Goal: Check status: Check status

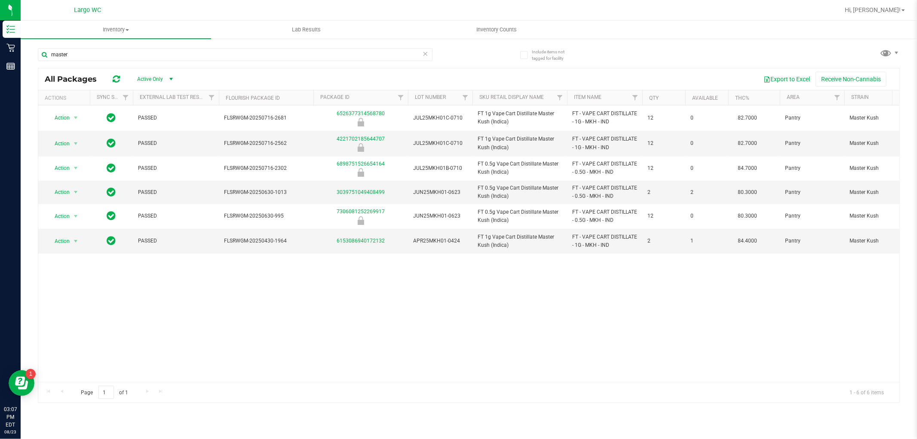
click at [79, 46] on div "master" at bounding box center [253, 54] width 431 height 28
click at [122, 55] on input "master" at bounding box center [235, 54] width 394 height 13
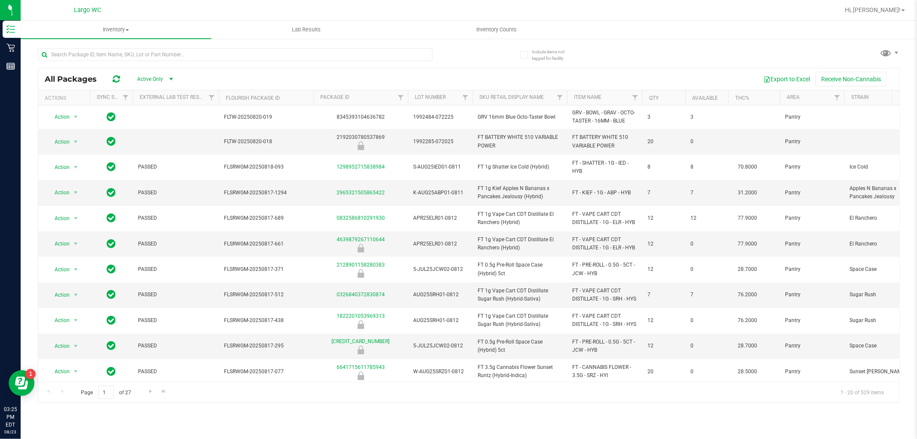
drag, startPoint x: 157, startPoint y: 47, endPoint x: 158, endPoint y: 61, distance: 14.2
click at [158, 52] on div at bounding box center [253, 54] width 431 height 28
click at [162, 46] on div at bounding box center [253, 54] width 431 height 28
click at [162, 48] on input "text" at bounding box center [235, 54] width 394 height 13
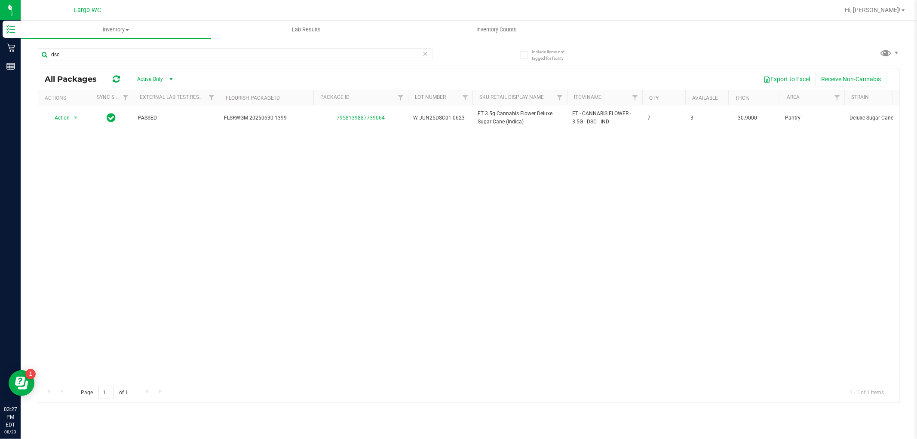
click at [199, 46] on div "dsc" at bounding box center [253, 54] width 431 height 28
click at [192, 48] on input "dsc" at bounding box center [235, 54] width 394 height 13
click at [190, 48] on input "dsc" at bounding box center [235, 54] width 394 height 13
click at [192, 44] on div "dsc" at bounding box center [253, 54] width 431 height 28
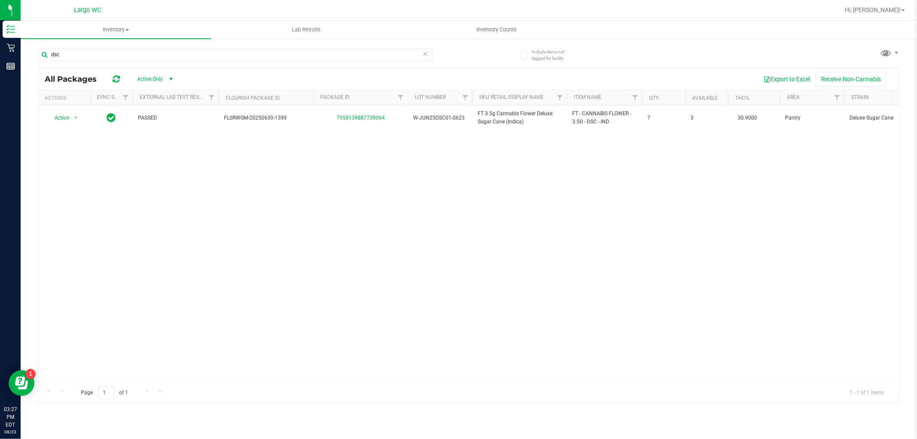
click at [192, 44] on div "dsc" at bounding box center [253, 54] width 431 height 28
click at [176, 56] on input "dsc" at bounding box center [235, 54] width 394 height 13
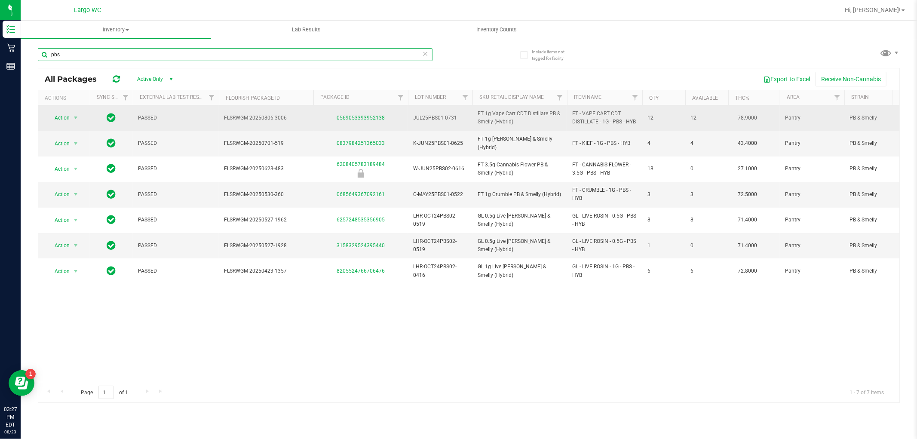
type input "pbs"
drag, startPoint x: 336, startPoint y: 119, endPoint x: 347, endPoint y: 117, distance: 11.0
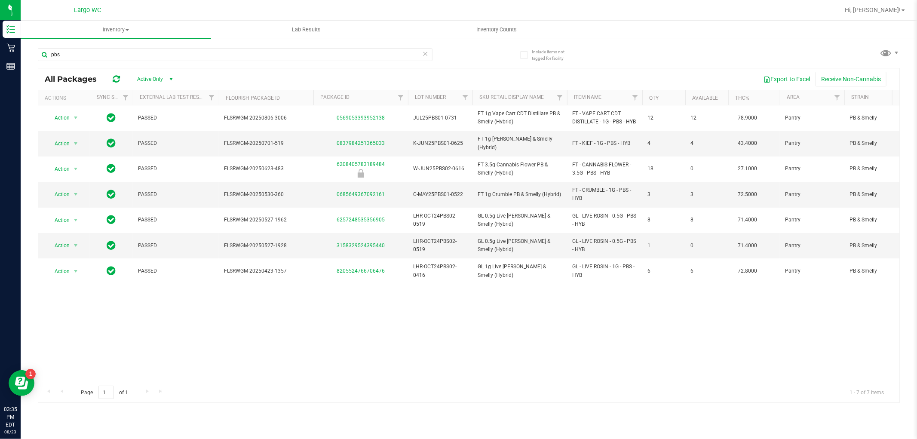
click at [424, 57] on icon at bounding box center [425, 53] width 6 height 10
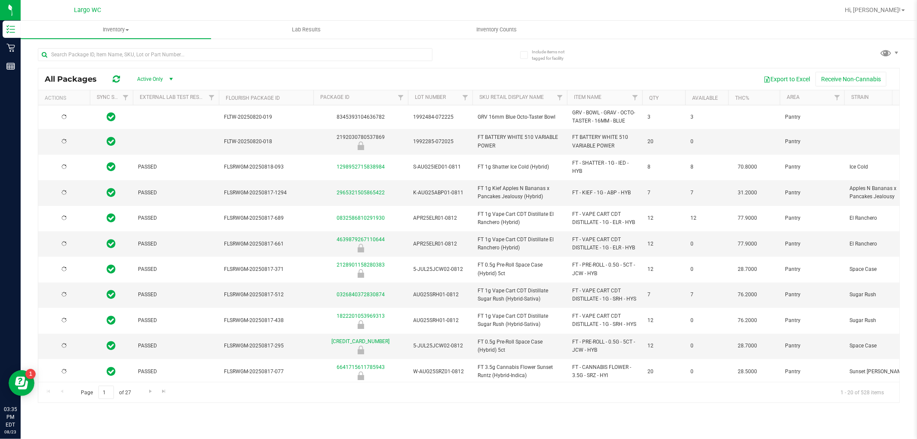
type input "2026-02-15"
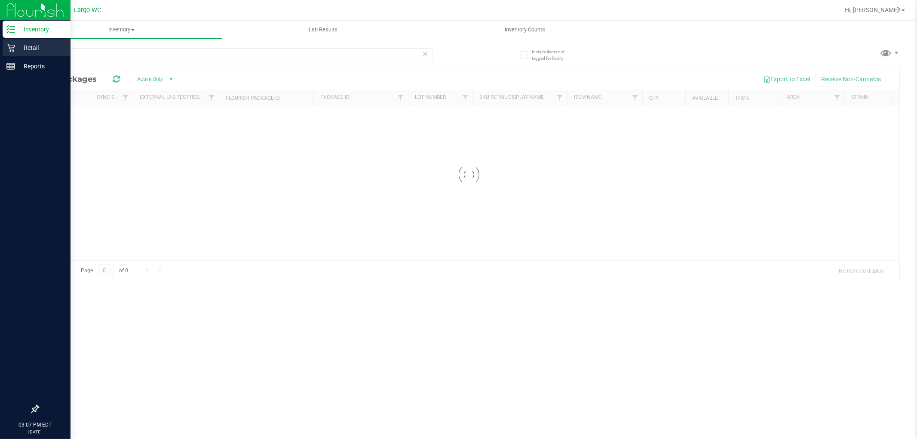
click at [12, 52] on div "Retail" at bounding box center [37, 47] width 68 height 17
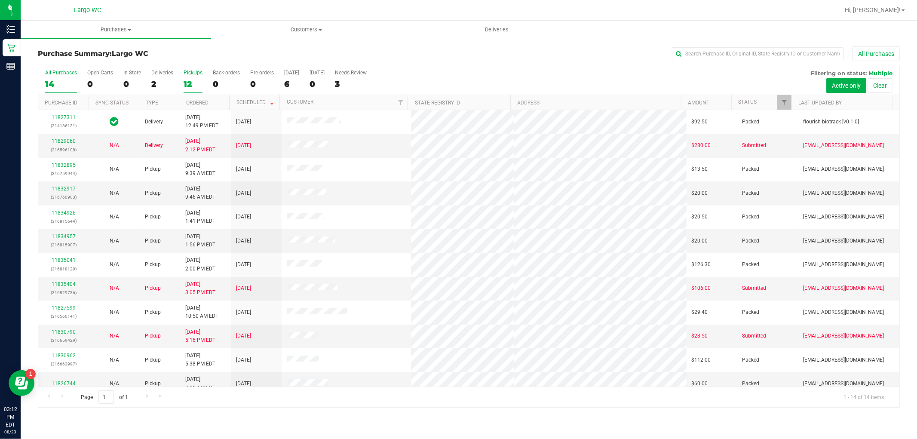
click at [192, 83] on div "12" at bounding box center [192, 84] width 19 height 10
click at [0, 0] on input "PickUps 12" at bounding box center [0, 0] width 0 height 0
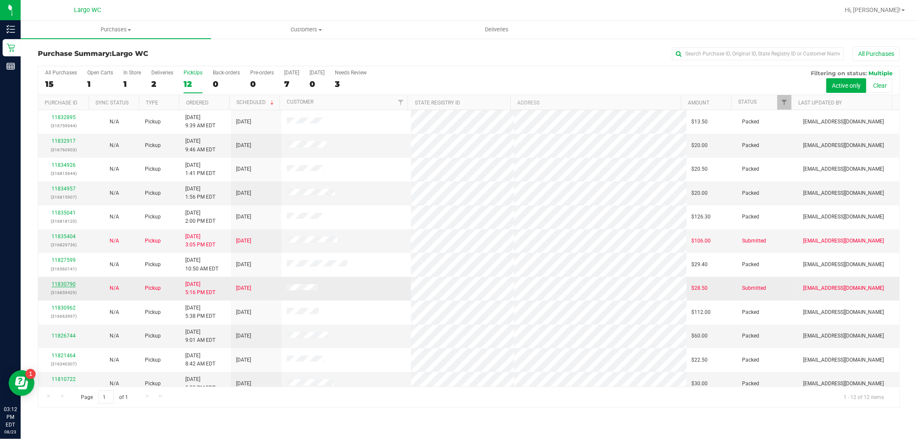
click at [66, 282] on link "11830790" at bounding box center [64, 284] width 24 height 6
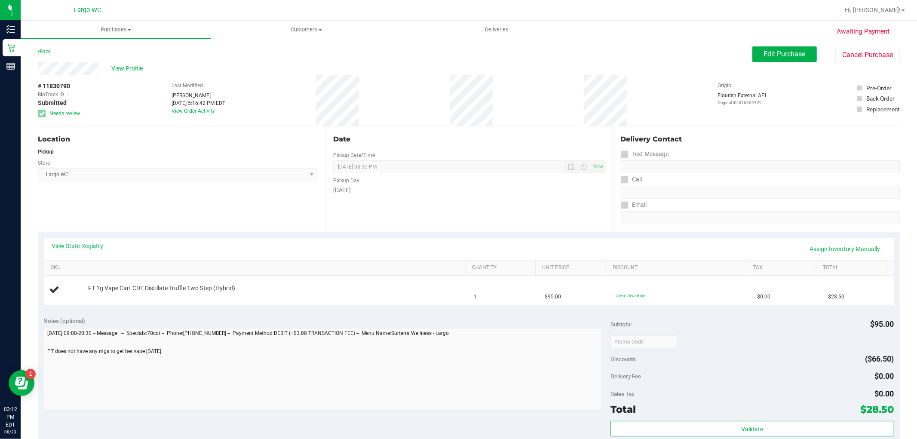
click at [76, 243] on link "View State Registry" at bounding box center [78, 245] width 52 height 9
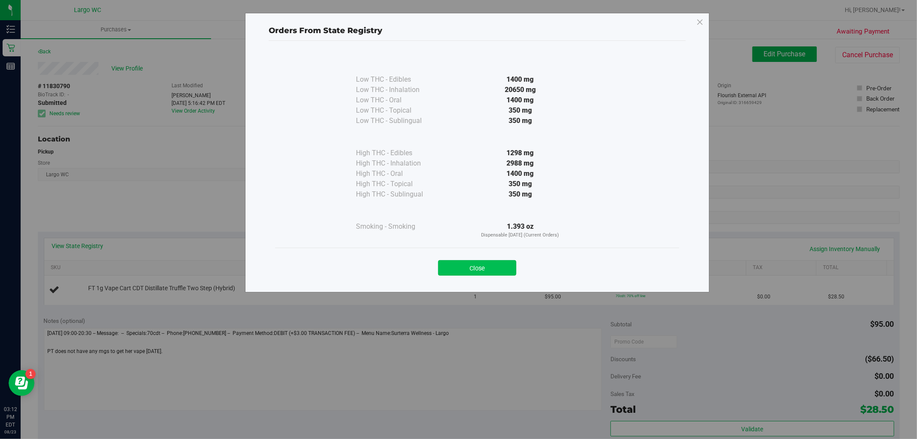
click at [469, 271] on button "Close" at bounding box center [477, 267] width 78 height 15
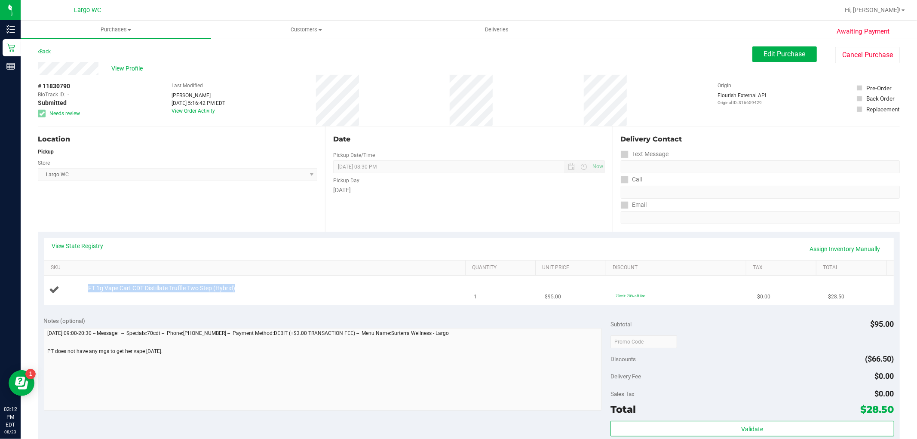
drag, startPoint x: 247, startPoint y: 290, endPoint x: 103, endPoint y: 278, distance: 144.0
click at [103, 278] on td "FT 1g Vape Cart CDT Distillate Truffle Two Step (Hybrid)" at bounding box center [256, 289] width 425 height 29
click at [282, 296] on td "FT 1g Vape Cart CDT Distillate Truffle Two Step (Hybrid)" at bounding box center [256, 289] width 425 height 29
click at [828, 243] on link "Assign Inventory Manually" at bounding box center [845, 248] width 82 height 15
click at [112, 293] on link "Add Package" at bounding box center [103, 294] width 31 height 6
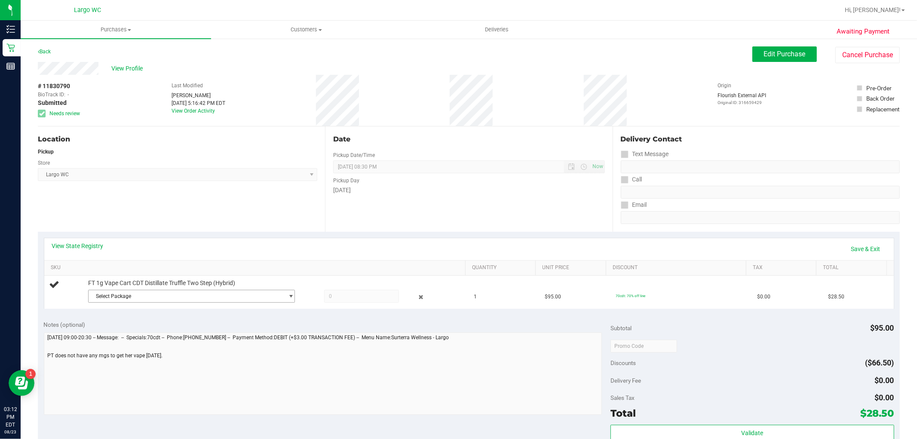
click at [119, 293] on span "Select Package" at bounding box center [186, 296] width 195 height 12
drag, startPoint x: 153, startPoint y: 334, endPoint x: 163, endPoint y: 333, distance: 10.5
click at [153, 335] on li "9189204050272924 ( JUL25T1201-0728 | orig: FLSRWGM-20250804-1101 )" at bounding box center [189, 331] width 202 height 12
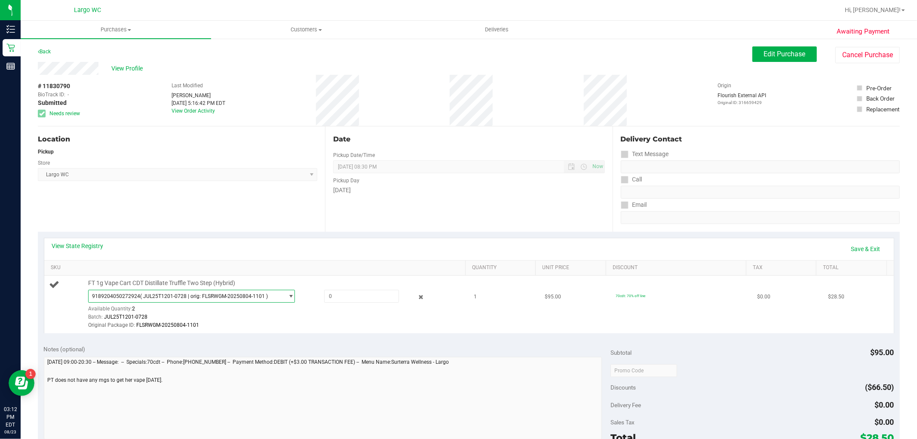
click at [311, 302] on div at bounding box center [352, 296] width 93 height 13
click at [344, 290] on span at bounding box center [361, 296] width 75 height 13
type input "1"
type input "1.0000"
click at [339, 323] on div "Original Package ID: FLSRWGM-20250804-1101" at bounding box center [274, 325] width 373 height 8
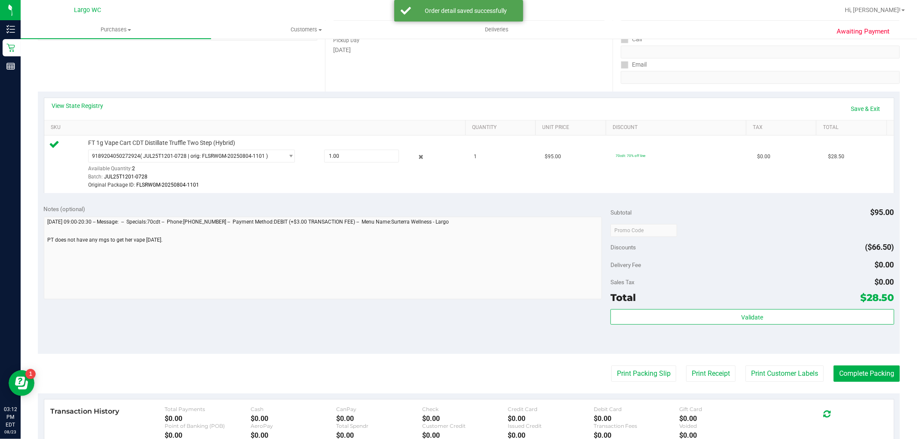
scroll to position [238, 0]
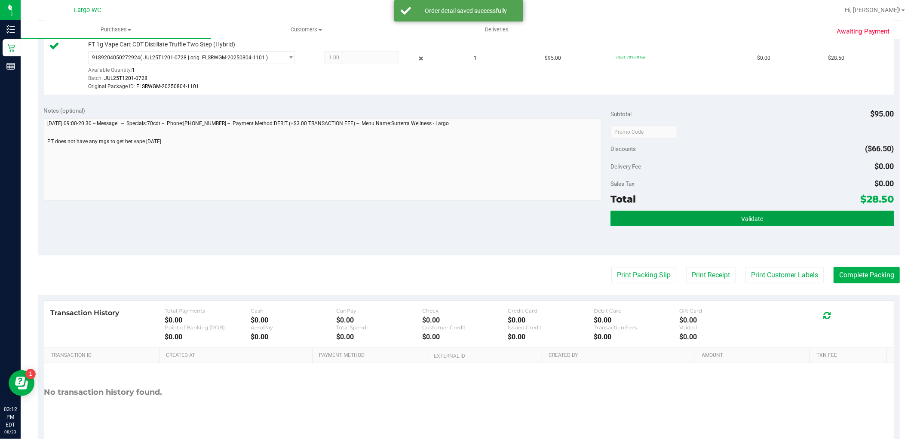
click at [775, 219] on button "Validate" at bounding box center [751, 218] width 283 height 15
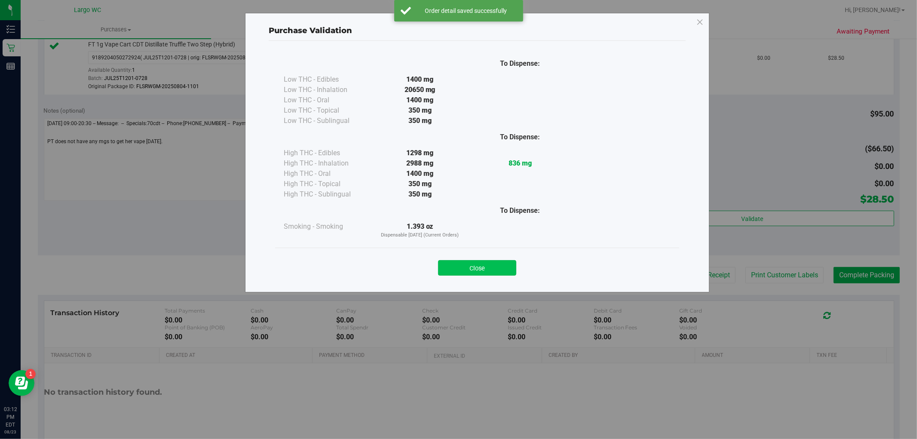
click at [483, 272] on button "Close" at bounding box center [477, 267] width 78 height 15
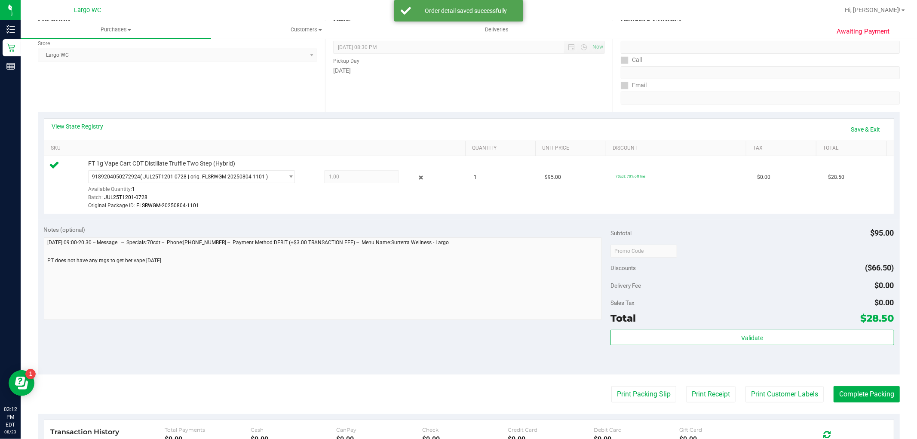
scroll to position [0, 0]
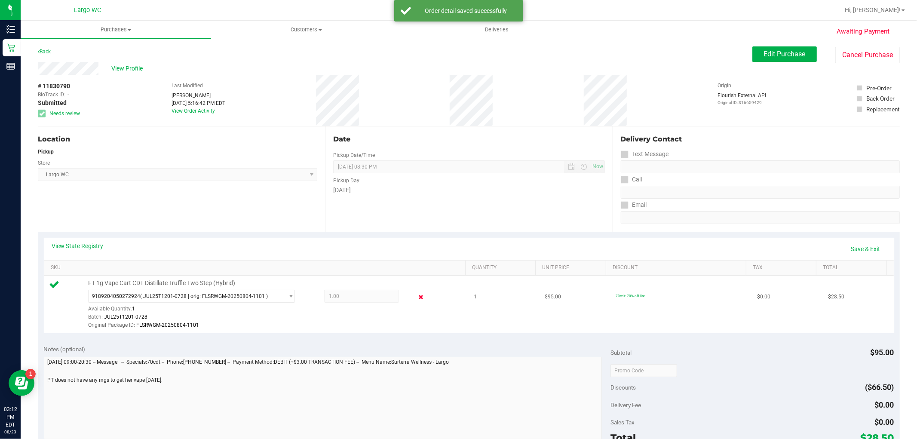
click at [416, 297] on icon at bounding box center [420, 297] width 9 height 10
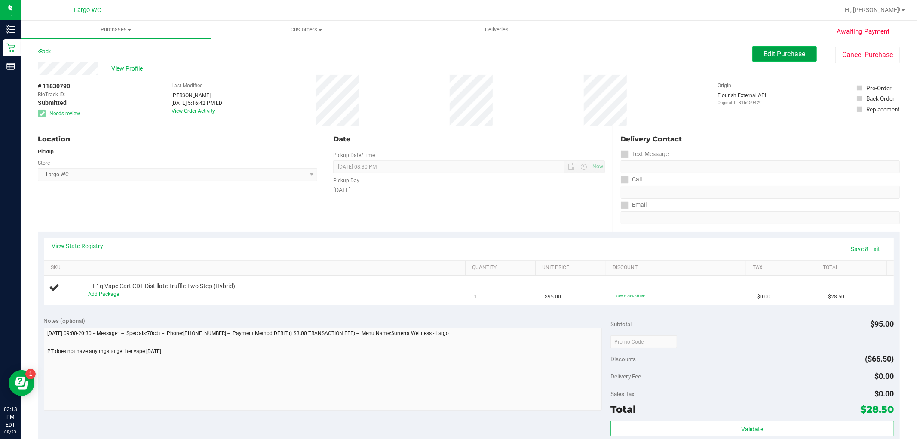
click at [764, 52] on span "Edit Purchase" at bounding box center [785, 54] width 42 height 8
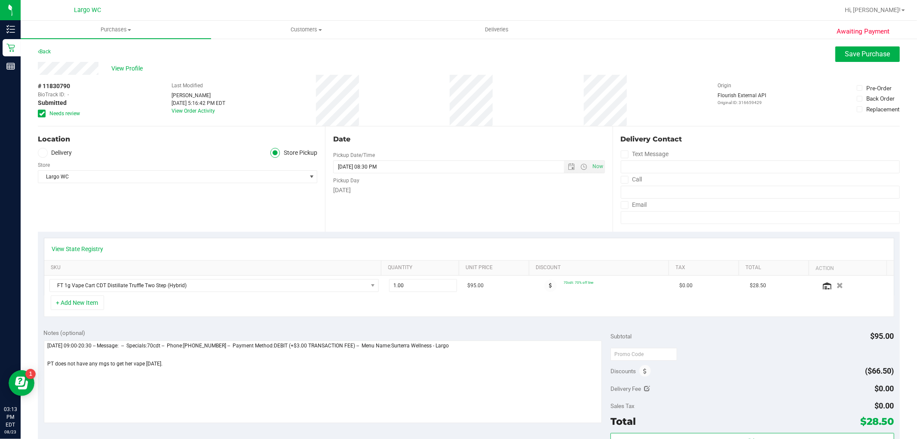
click at [42, 113] on icon at bounding box center [42, 113] width 6 height 0
click at [0, 0] on input "Needs review" at bounding box center [0, 0] width 0 height 0
click at [847, 44] on div "Awaiting Payment Back Save Purchase View Profile # 11830790 BioTrack ID: - Subm…" at bounding box center [469, 366] width 896 height 657
click at [848, 47] on button "Save Purchase" at bounding box center [867, 53] width 64 height 15
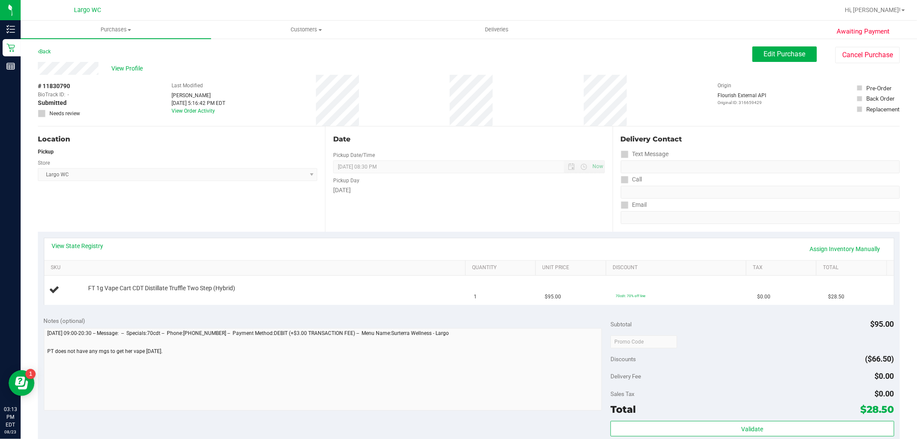
drag, startPoint x: 57, startPoint y: 86, endPoint x: 70, endPoint y: 85, distance: 13.3
click at [70, 85] on span "# 11830790" at bounding box center [54, 86] width 32 height 9
copy span "0790"
click at [162, 187] on div "Location Pickup Store Largo WC Select Store Bonita Springs WC Boynton Beach WC …" at bounding box center [181, 178] width 287 height 105
drag, startPoint x: 197, startPoint y: 223, endPoint x: 168, endPoint y: 211, distance: 31.8
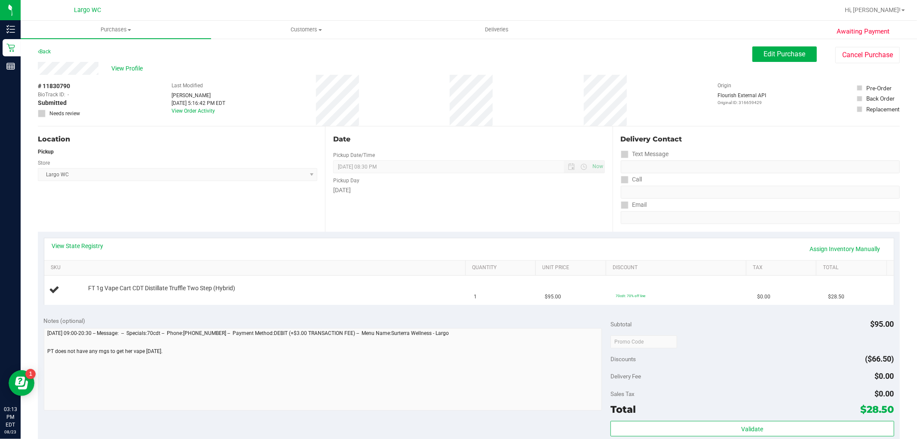
click at [197, 223] on div "Location Pickup Store Largo WC Select Store Bonita Springs WC Boynton Beach WC …" at bounding box center [181, 178] width 287 height 105
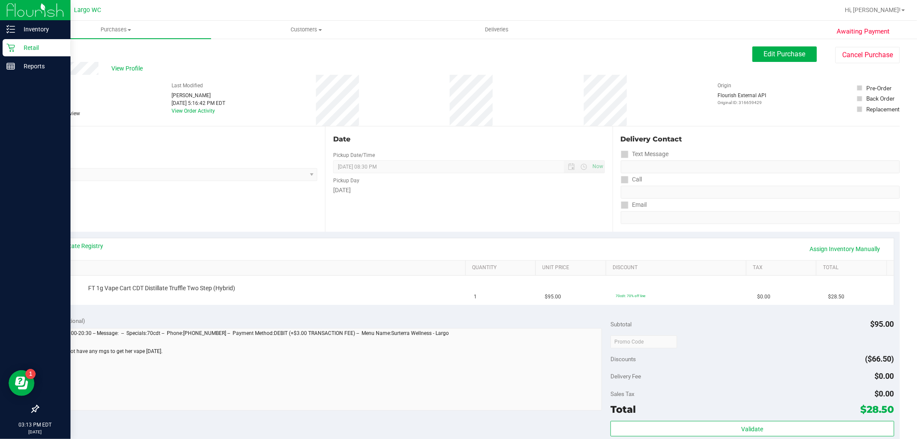
click at [9, 43] on icon at bounding box center [10, 47] width 9 height 9
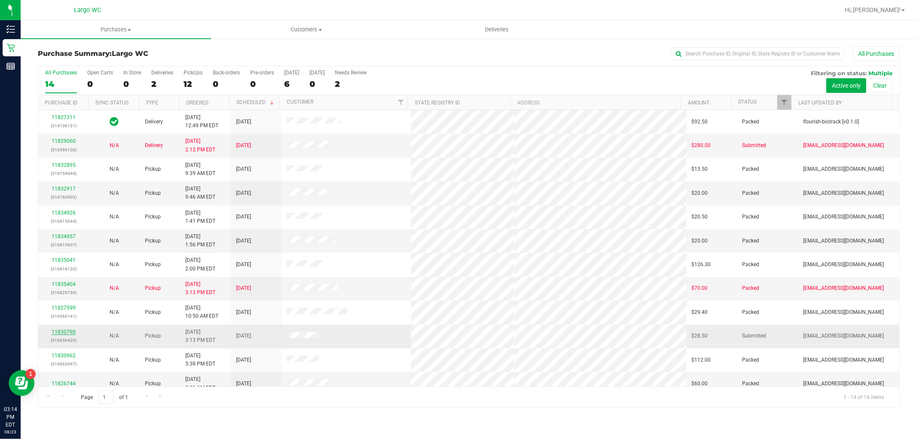
click at [67, 331] on link "11830790" at bounding box center [64, 332] width 24 height 6
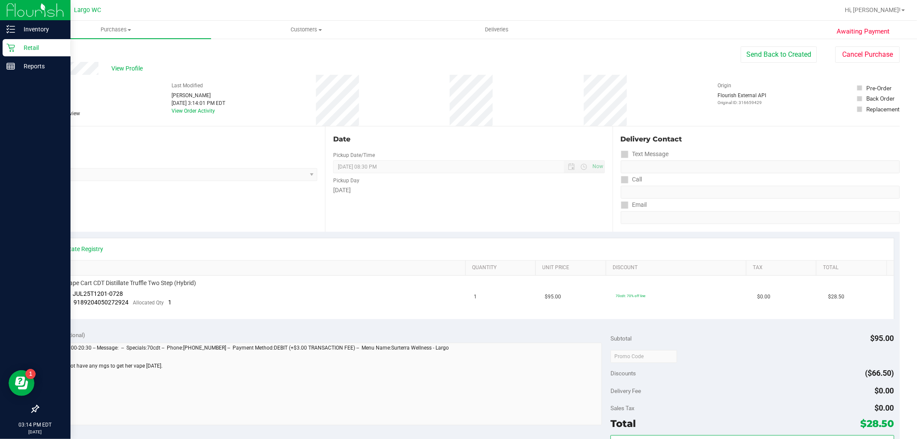
click at [17, 49] on p "Retail" at bounding box center [41, 48] width 52 height 10
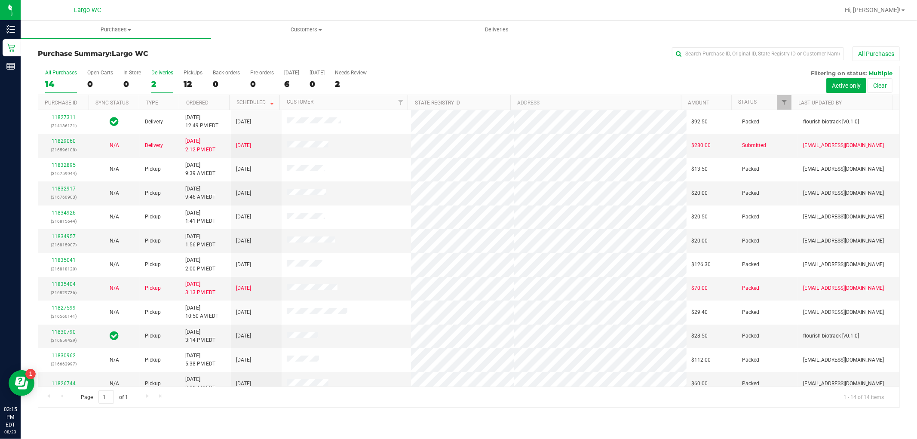
click at [160, 78] on label "Deliveries 2" at bounding box center [162, 82] width 22 height 24
click at [0, 0] on input "Deliveries 2" at bounding box center [0, 0] width 0 height 0
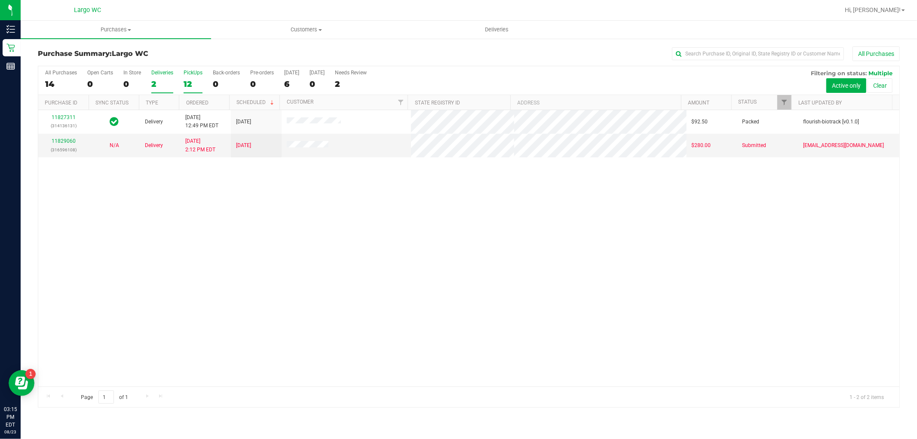
click at [194, 88] on div "12" at bounding box center [192, 84] width 19 height 10
click at [0, 0] on input "PickUps 12" at bounding box center [0, 0] width 0 height 0
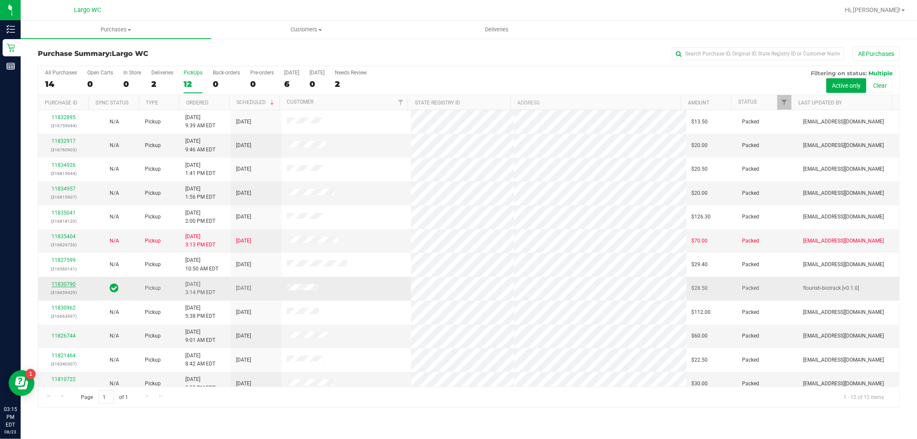
click at [60, 284] on link "11830790" at bounding box center [64, 284] width 24 height 6
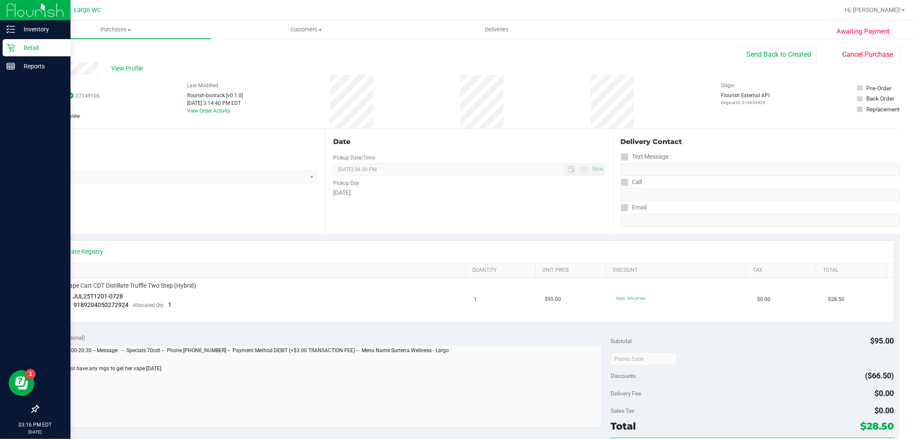
click at [9, 49] on icon at bounding box center [10, 47] width 9 height 9
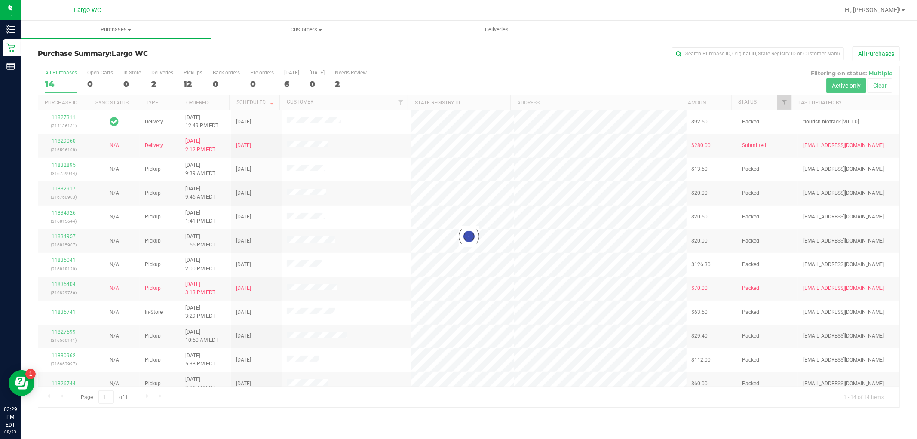
click at [191, 79] on div at bounding box center [468, 236] width 861 height 341
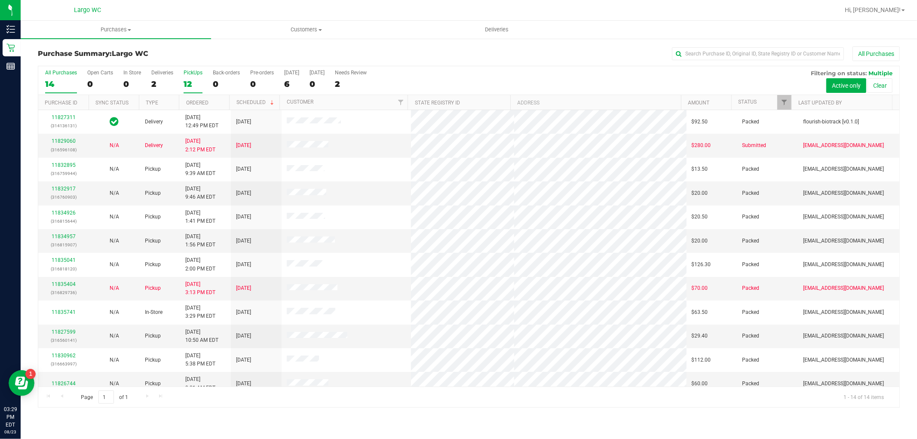
click at [198, 82] on div "12" at bounding box center [192, 84] width 19 height 10
click at [0, 0] on input "PickUps 12" at bounding box center [0, 0] width 0 height 0
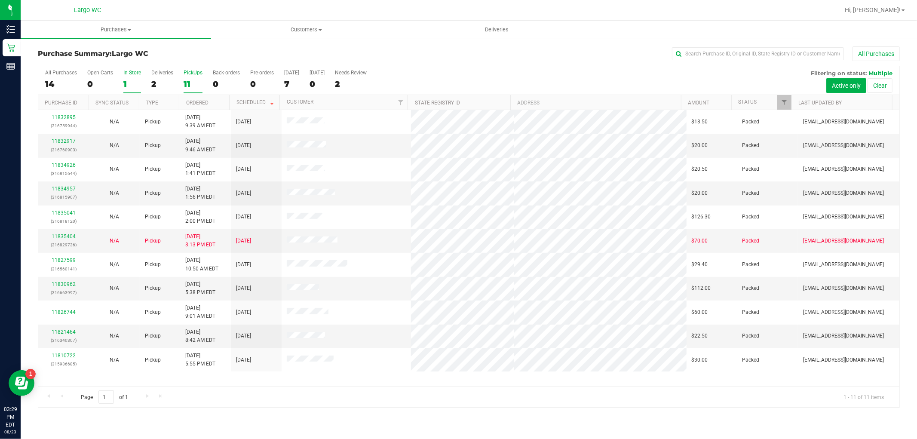
click at [131, 76] on label "In Store 1" at bounding box center [132, 82] width 18 height 24
click at [0, 0] on input "In Store 1" at bounding box center [0, 0] width 0 height 0
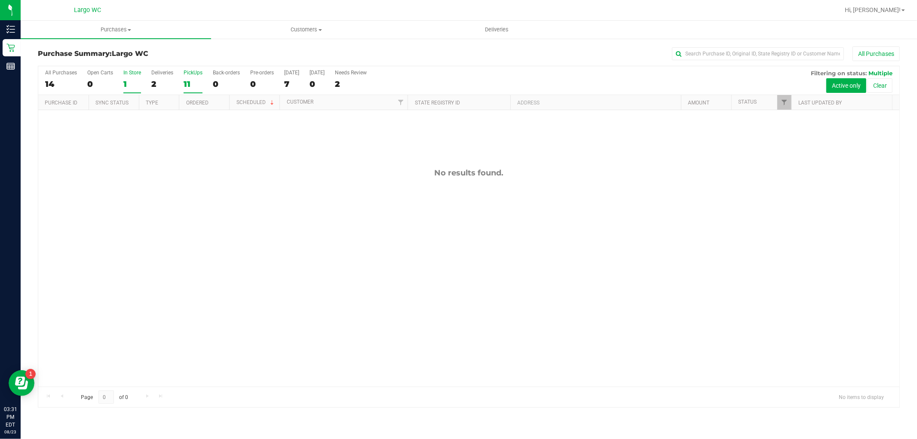
click at [189, 86] on div "11" at bounding box center [192, 84] width 19 height 10
click at [0, 0] on input "PickUps 11" at bounding box center [0, 0] width 0 height 0
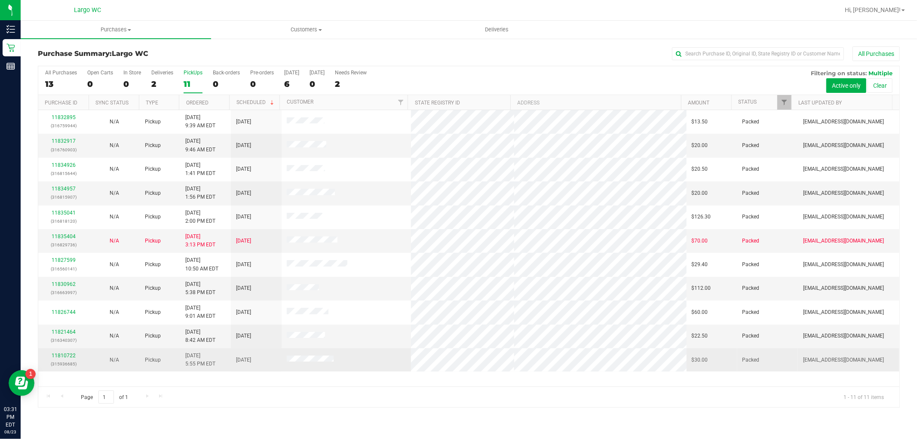
drag, startPoint x: 265, startPoint y: 363, endPoint x: 359, endPoint y: 360, distance: 93.7
click at [359, 360] on tr "11810722 (315936685) N/A Pickup 8/18/2025 5:55 PM EDT 8/18/2025 $30.00 Packed d…" at bounding box center [468, 359] width 861 height 23
click at [364, 358] on td at bounding box center [345, 359] width 129 height 23
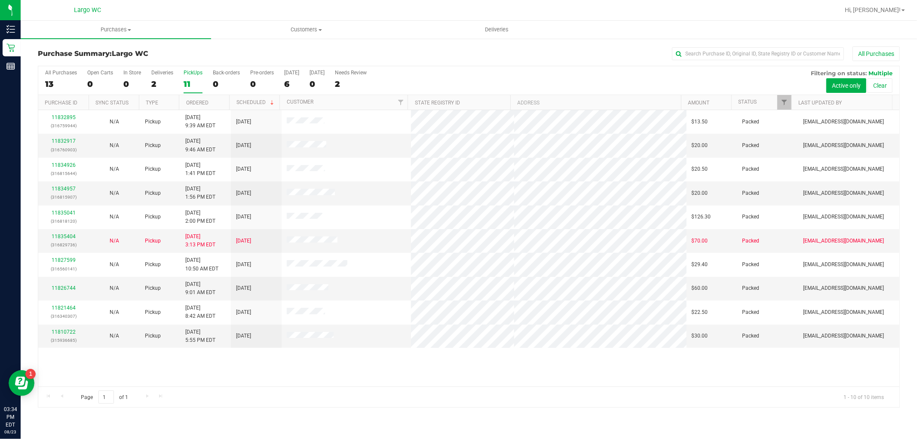
click at [266, 386] on div "Page 1 of 1 1 - 10 of 10 items" at bounding box center [468, 396] width 861 height 21
click at [194, 83] on div "11" at bounding box center [192, 84] width 19 height 10
click at [0, 0] on input "PickUps 11" at bounding box center [0, 0] width 0 height 0
click at [198, 82] on div "10" at bounding box center [192, 84] width 19 height 10
click at [0, 0] on input "PickUps 10" at bounding box center [0, 0] width 0 height 0
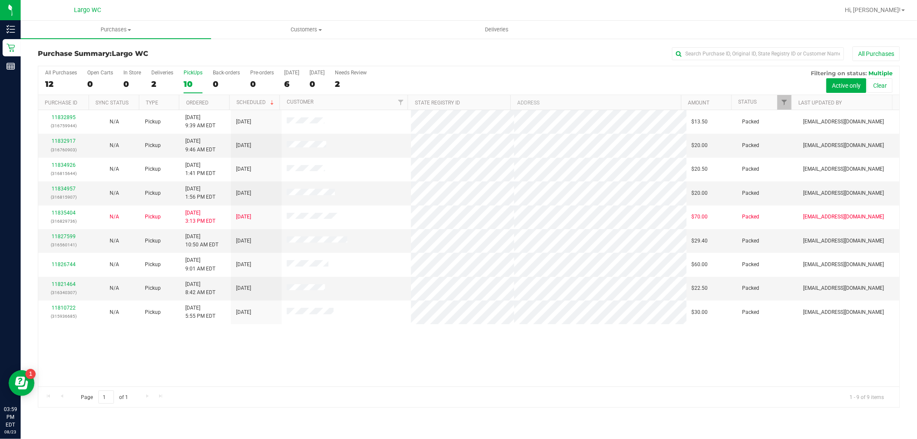
click at [183, 79] on label "PickUps 10" at bounding box center [192, 82] width 19 height 24
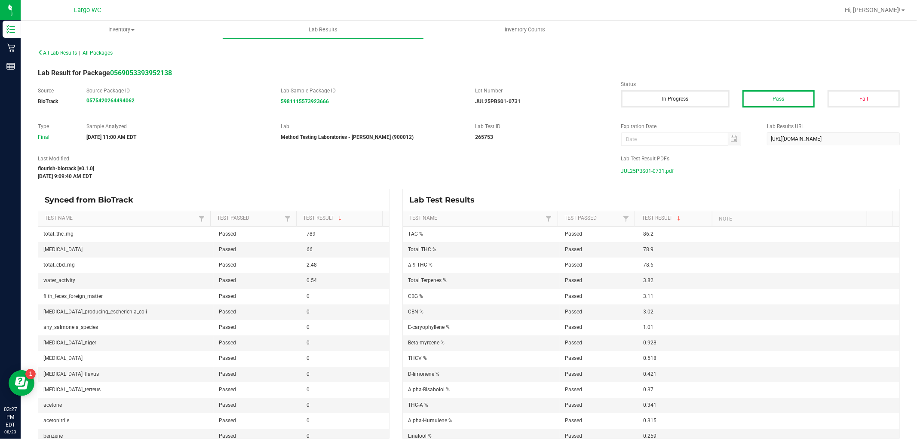
click at [645, 168] on span "JUL25PBS01-0731.pdf" at bounding box center [647, 171] width 53 height 13
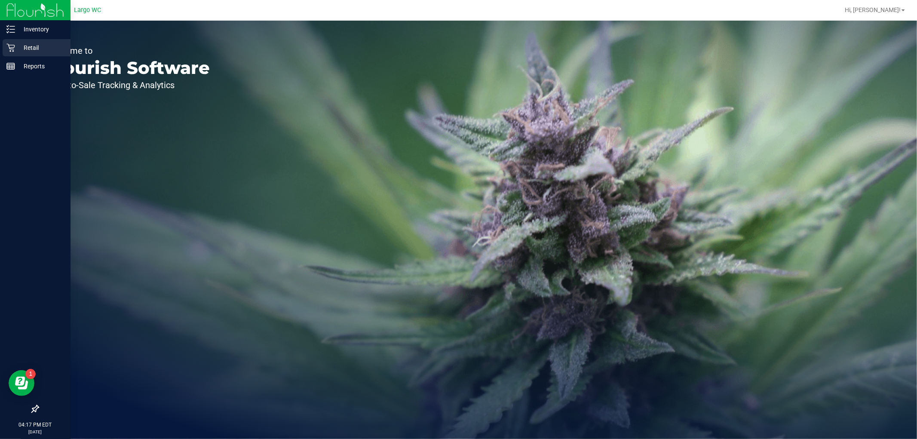
click at [15, 47] on p "Retail" at bounding box center [41, 48] width 52 height 10
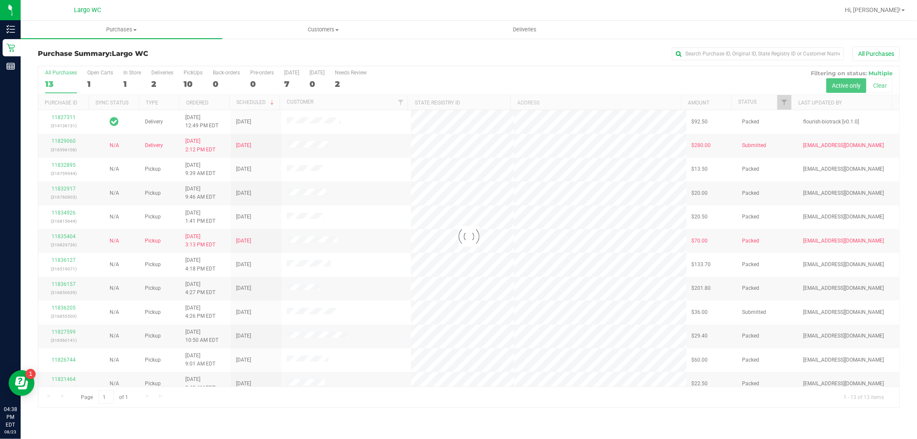
click at [196, 85] on div at bounding box center [468, 236] width 861 height 341
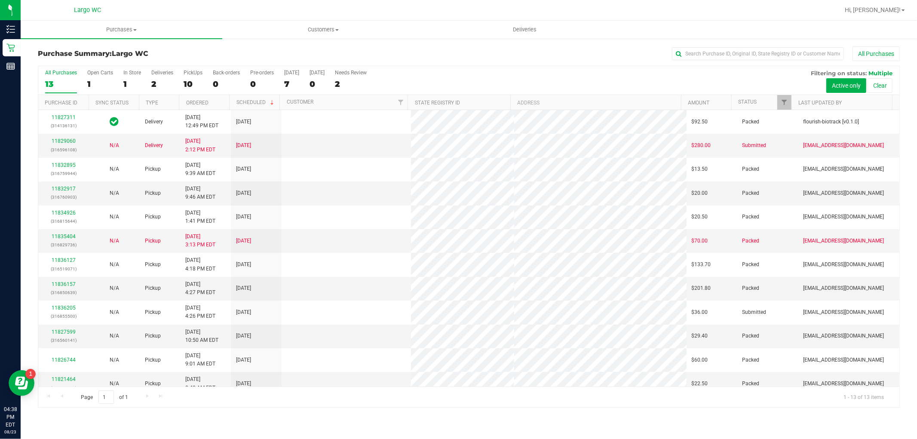
click at [198, 84] on div "10" at bounding box center [192, 84] width 19 height 10
click at [0, 0] on input "PickUps 10" at bounding box center [0, 0] width 0 height 0
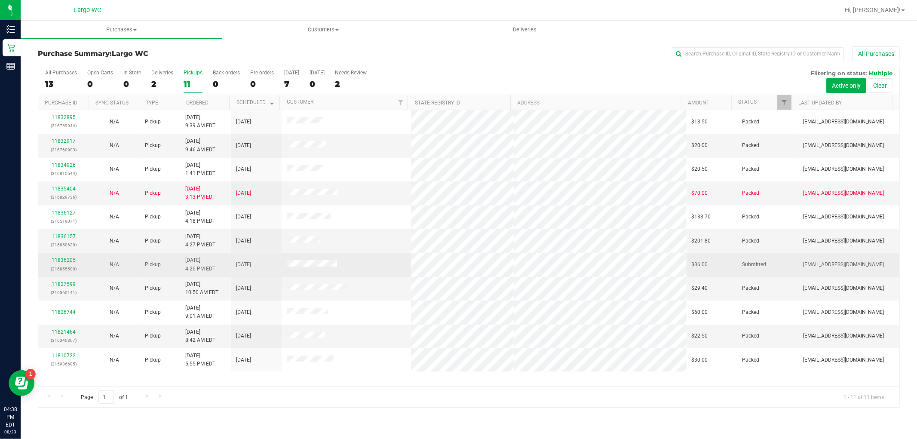
drag, startPoint x: 278, startPoint y: 264, endPoint x: 355, endPoint y: 265, distance: 76.9
click at [342, 264] on tr "11836205 (316855500) N/A Pickup 8/23/2025 4:26 PM EDT 8/23/2025 $36.00 Submitte…" at bounding box center [468, 265] width 861 height 24
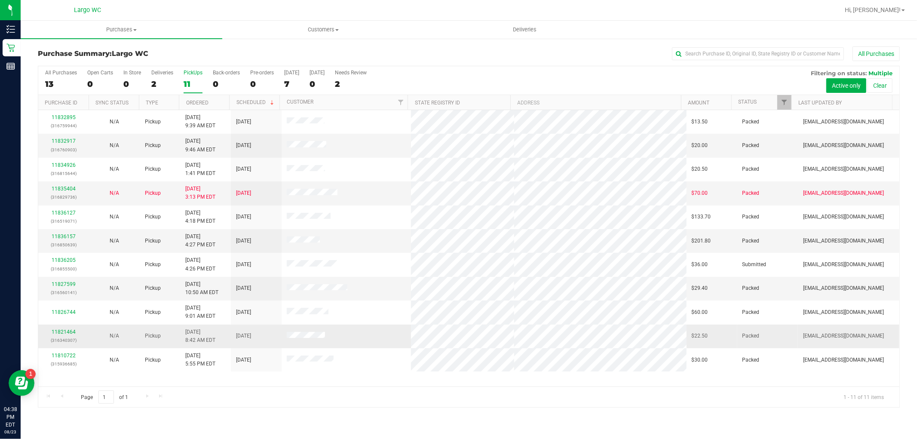
drag, startPoint x: 368, startPoint y: 280, endPoint x: 364, endPoint y: 337, distance: 57.7
click at [368, 284] on td at bounding box center [345, 289] width 129 height 24
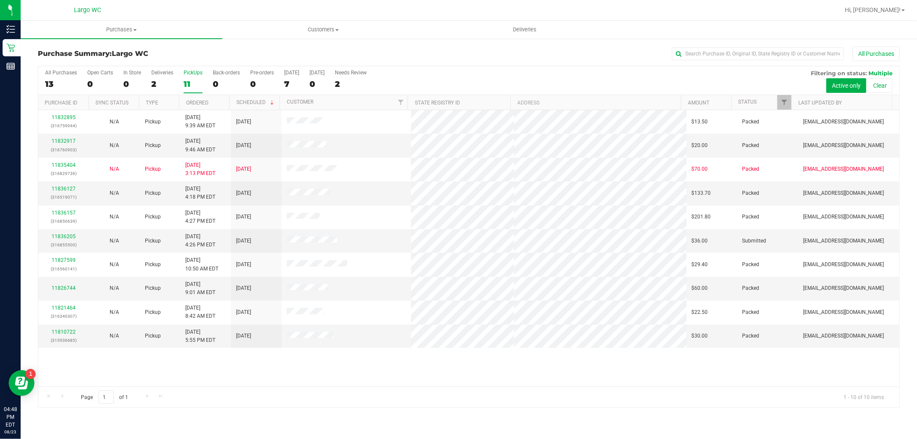
click at [198, 79] on label "PickUps 11" at bounding box center [192, 82] width 19 height 24
click at [0, 0] on input "PickUps 11" at bounding box center [0, 0] width 0 height 0
click at [126, 78] on label "In Store 1" at bounding box center [132, 82] width 18 height 24
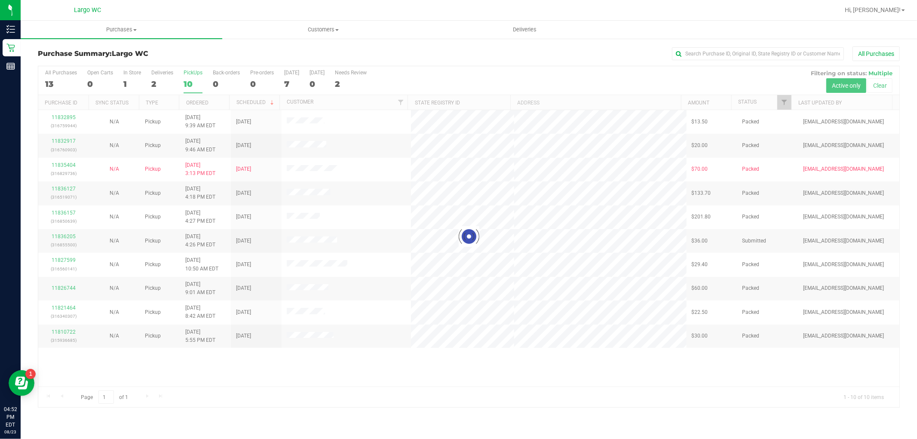
click at [146, 58] on div "Purchase Summary: Largo WC All Purchases" at bounding box center [469, 55] width 862 height 19
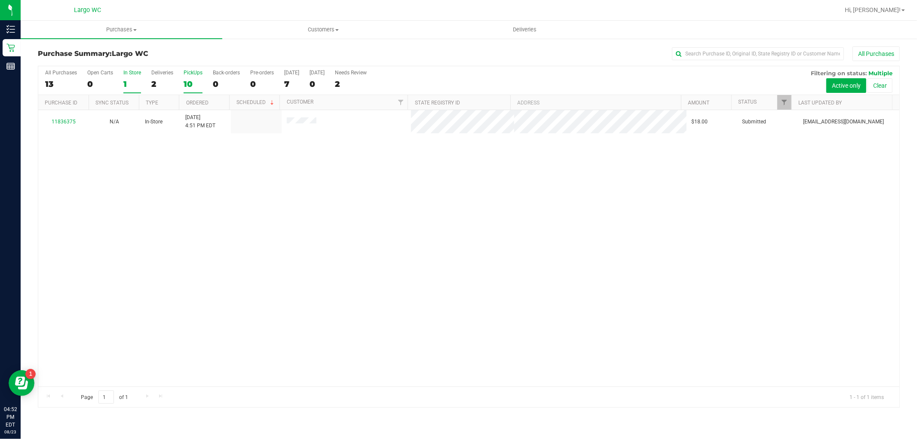
click at [128, 79] on div "1" at bounding box center [132, 84] width 18 height 10
click at [0, 0] on input "In Store 1" at bounding box center [0, 0] width 0 height 0
click at [199, 86] on div "10" at bounding box center [192, 84] width 19 height 10
click at [0, 0] on input "PickUps 10" at bounding box center [0, 0] width 0 height 0
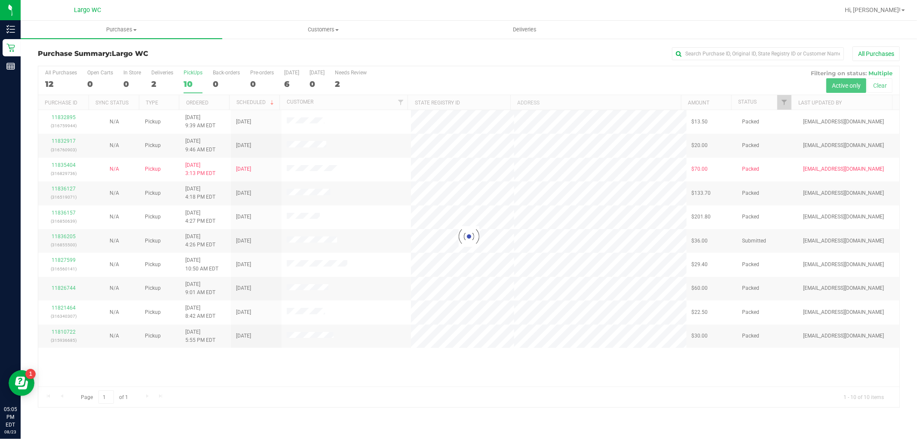
click at [193, 81] on div at bounding box center [468, 236] width 861 height 341
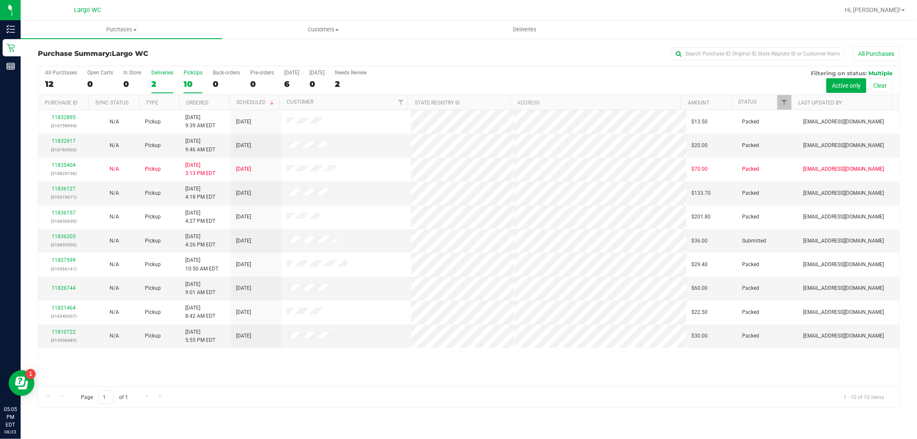
click at [162, 83] on div "2" at bounding box center [162, 84] width 22 height 10
click at [0, 0] on input "Deliveries 2" at bounding box center [0, 0] width 0 height 0
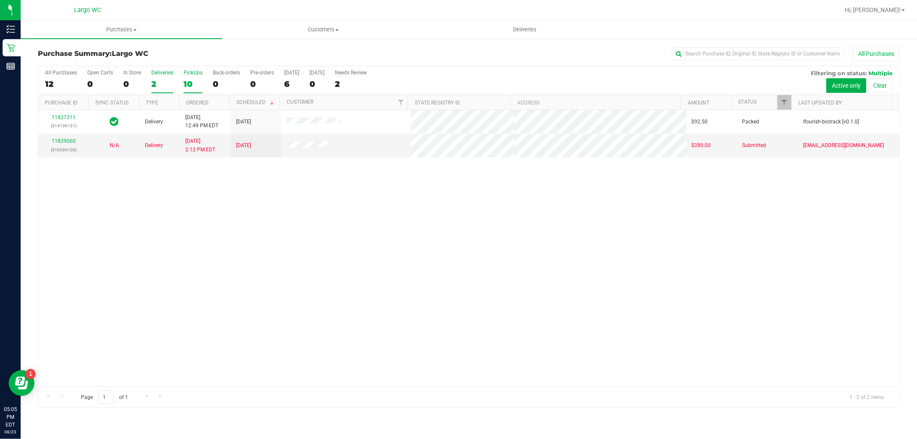
click at [195, 82] on div "10" at bounding box center [192, 84] width 19 height 10
click at [0, 0] on input "PickUps 10" at bounding box center [0, 0] width 0 height 0
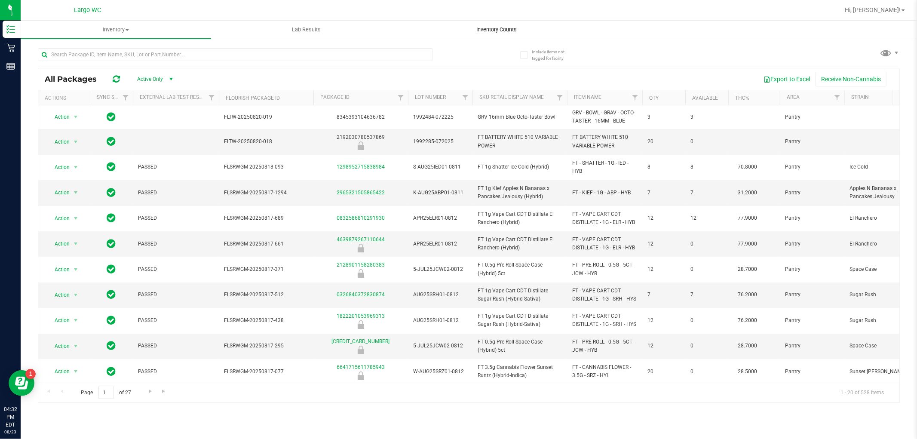
click at [487, 37] on uib-tab-heading "Inventory Counts" at bounding box center [496, 29] width 189 height 17
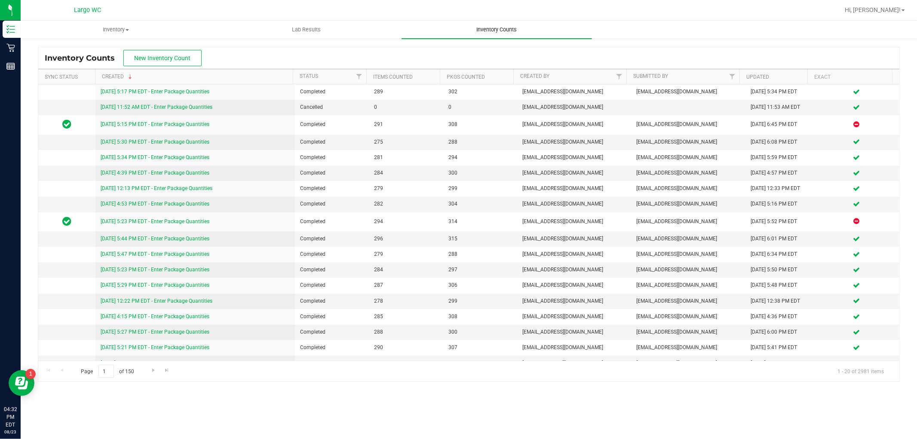
click at [495, 30] on span "Inventory Counts" at bounding box center [497, 30] width 64 height 8
drag, startPoint x: 293, startPoint y: 89, endPoint x: 434, endPoint y: 138, distance: 149.2
click at [446, 106] on tbody "[DATE] 5:17 PM EDT - Enter Package Quantities Completed 289 302 [EMAIL_ADDRESS]…" at bounding box center [468, 243] width 861 height 318
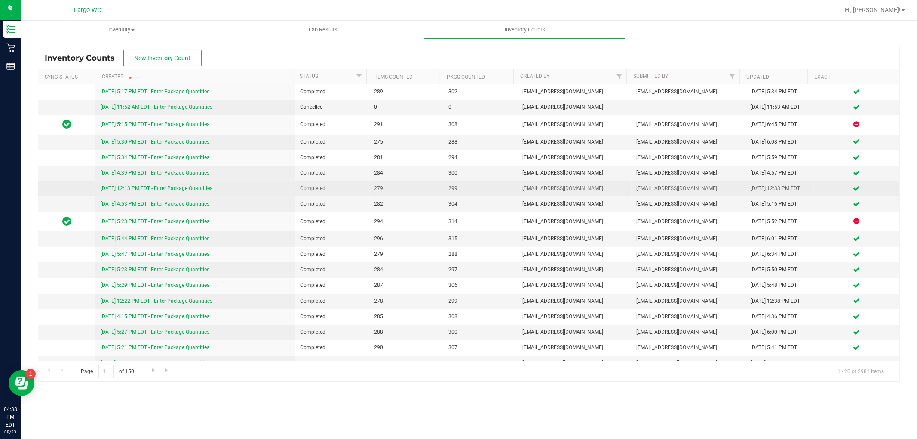
click at [417, 185] on span "279" at bounding box center [406, 188] width 64 height 8
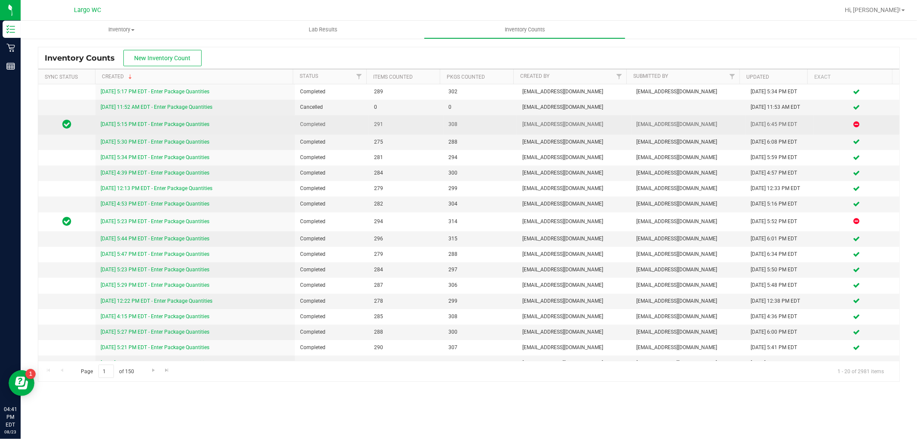
drag, startPoint x: 286, startPoint y: 92, endPoint x: 350, endPoint y: 121, distance: 70.6
click at [355, 98] on tr "8/22/25 5:17 PM EDT - Enter Package Quantities Completed 289 302 rbarcomb@livep…" at bounding box center [468, 91] width 861 height 15
click at [350, 121] on span "Completed" at bounding box center [332, 124] width 64 height 8
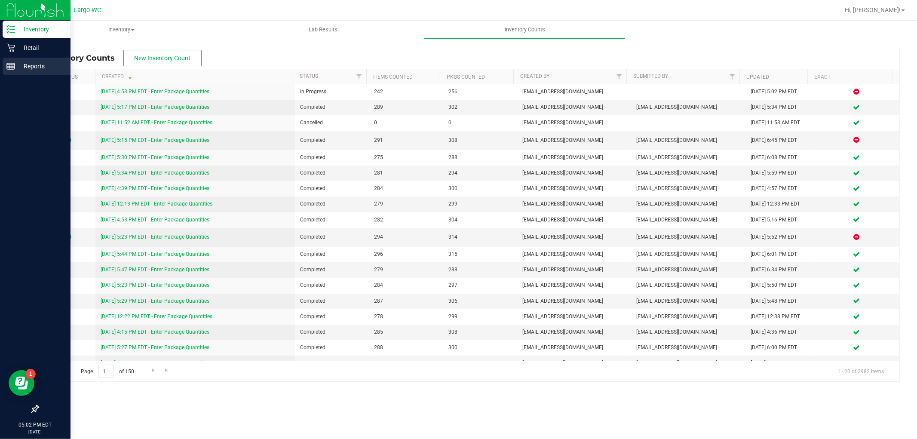
click at [10, 69] on icon at bounding box center [10, 66] width 9 height 9
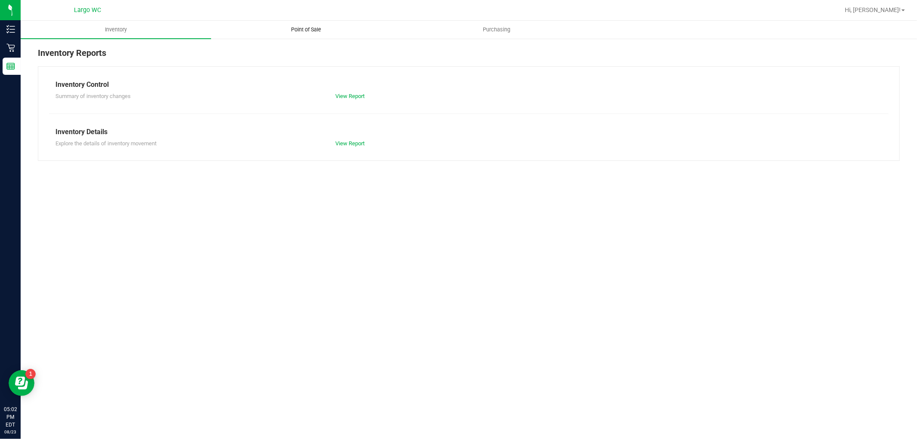
click at [309, 29] on span "Point of Sale" at bounding box center [306, 30] width 53 height 8
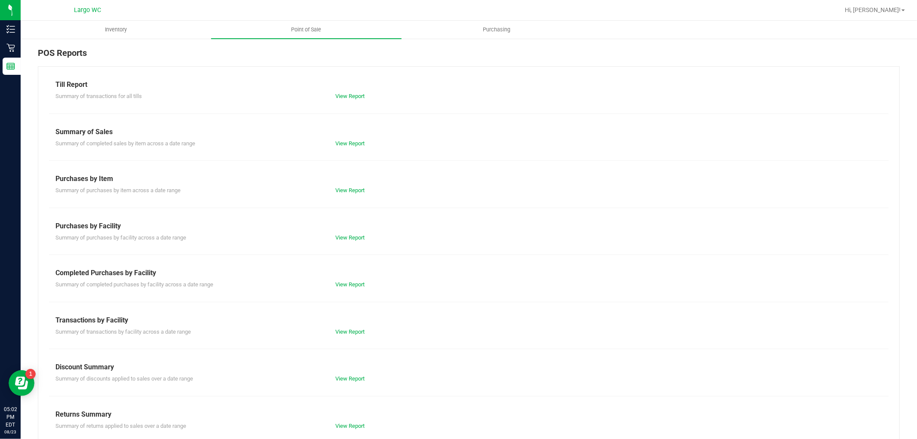
click at [354, 288] on div "View Report" at bounding box center [399, 284] width 140 height 9
click at [354, 287] on link "View Report" at bounding box center [349, 284] width 29 height 6
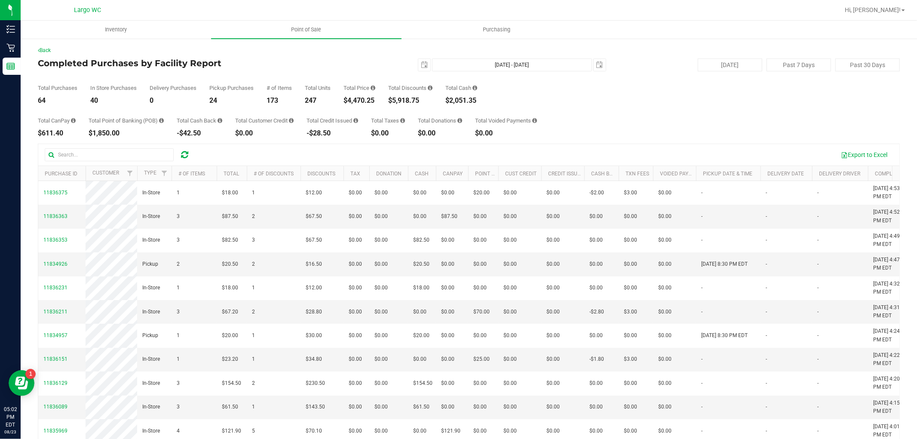
drag, startPoint x: 346, startPoint y: 95, endPoint x: 384, endPoint y: 97, distance: 37.4
click at [381, 96] on div "Total Purchases 64 In Store Purchases 40 Delivery Purchases 0 Pickup Purchases …" at bounding box center [469, 87] width 862 height 33
click at [358, 113] on div "Total CanPay $611.40 Total Point of Banking (POB) $1,850.00 Total Cash Back -$4…" at bounding box center [469, 120] width 862 height 33
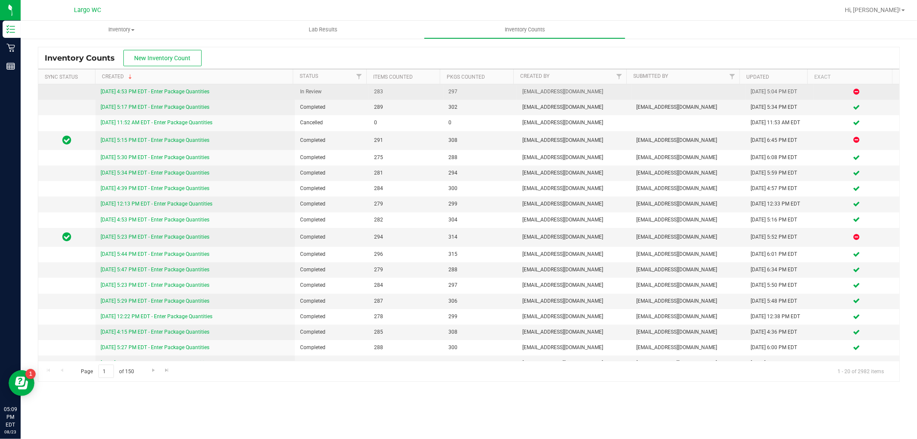
click at [172, 92] on link "[DATE] 4:53 PM EDT - Enter Package Quantities" at bounding box center [155, 92] width 109 height 6
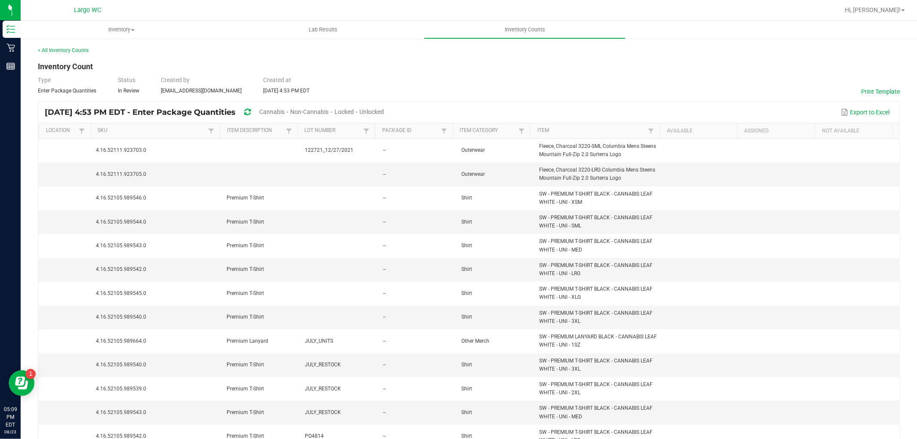
click at [48, 44] on div "< All Inventory Counts Inventory Count Type Enter Package Quantities Status In …" at bounding box center [469, 342] width 896 height 608
click at [50, 48] on link "< All Inventory Counts" at bounding box center [63, 50] width 51 height 6
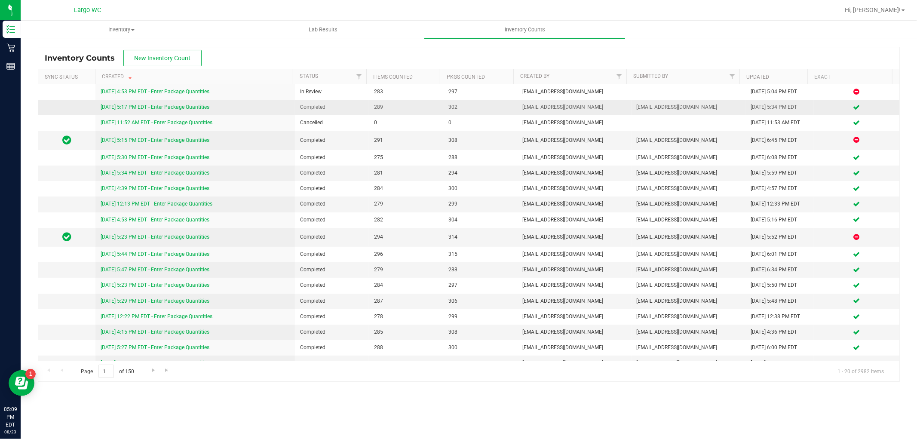
click at [115, 109] on link "[DATE] 5:17 PM EDT - Enter Package Quantities" at bounding box center [155, 107] width 109 height 6
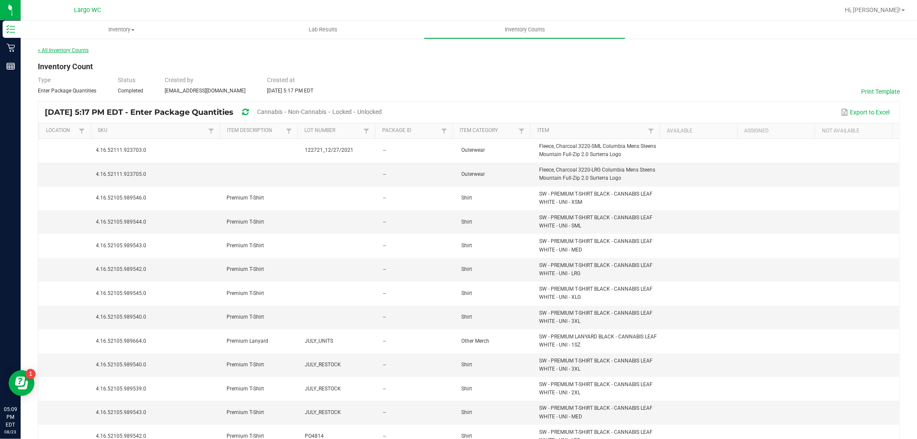
click at [72, 47] on link "< All Inventory Counts" at bounding box center [63, 50] width 51 height 6
